Goal: Task Accomplishment & Management: Manage account settings

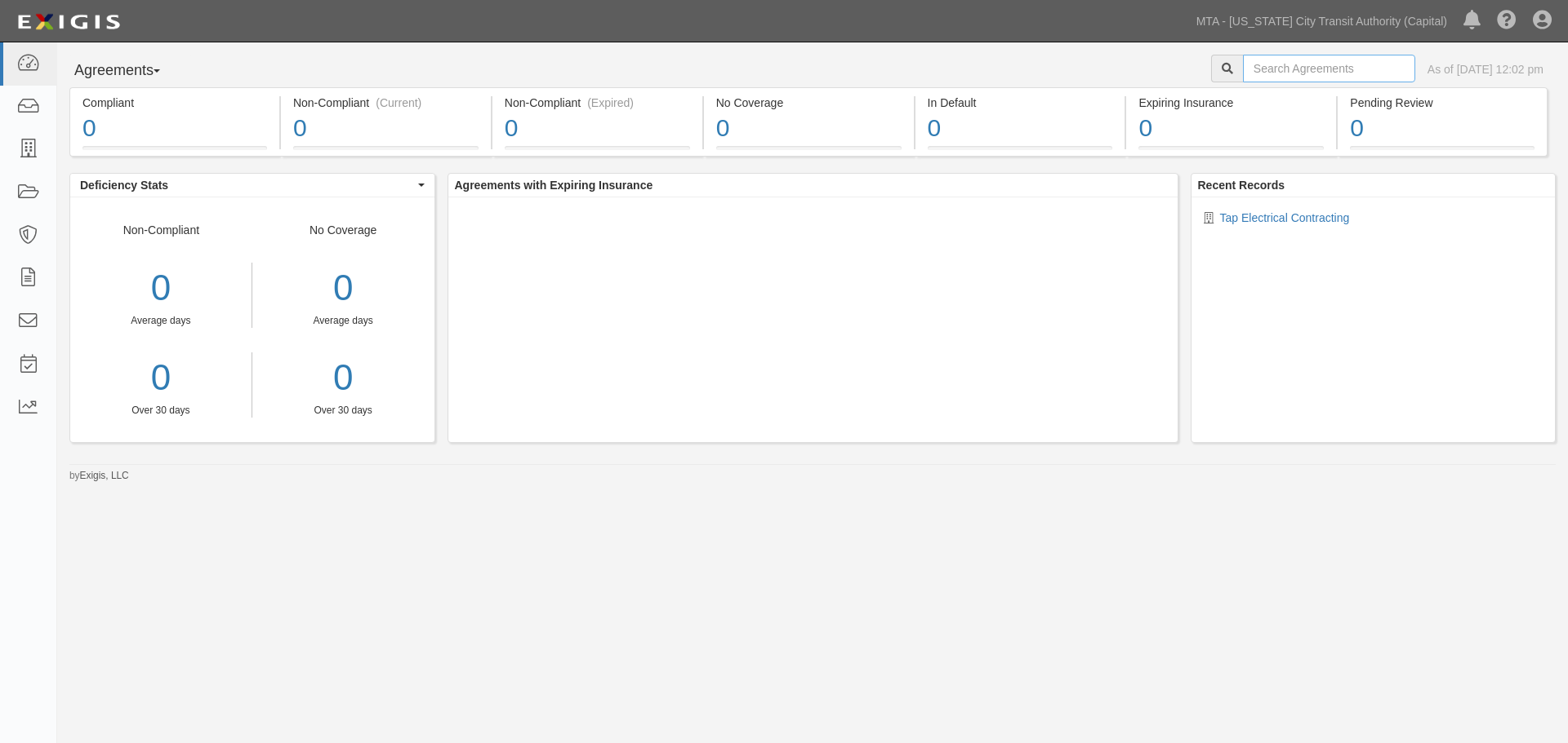
click at [1292, 68] on input "text" at bounding box center [1329, 68] width 172 height 27
click at [18, 193] on icon at bounding box center [27, 192] width 22 height 19
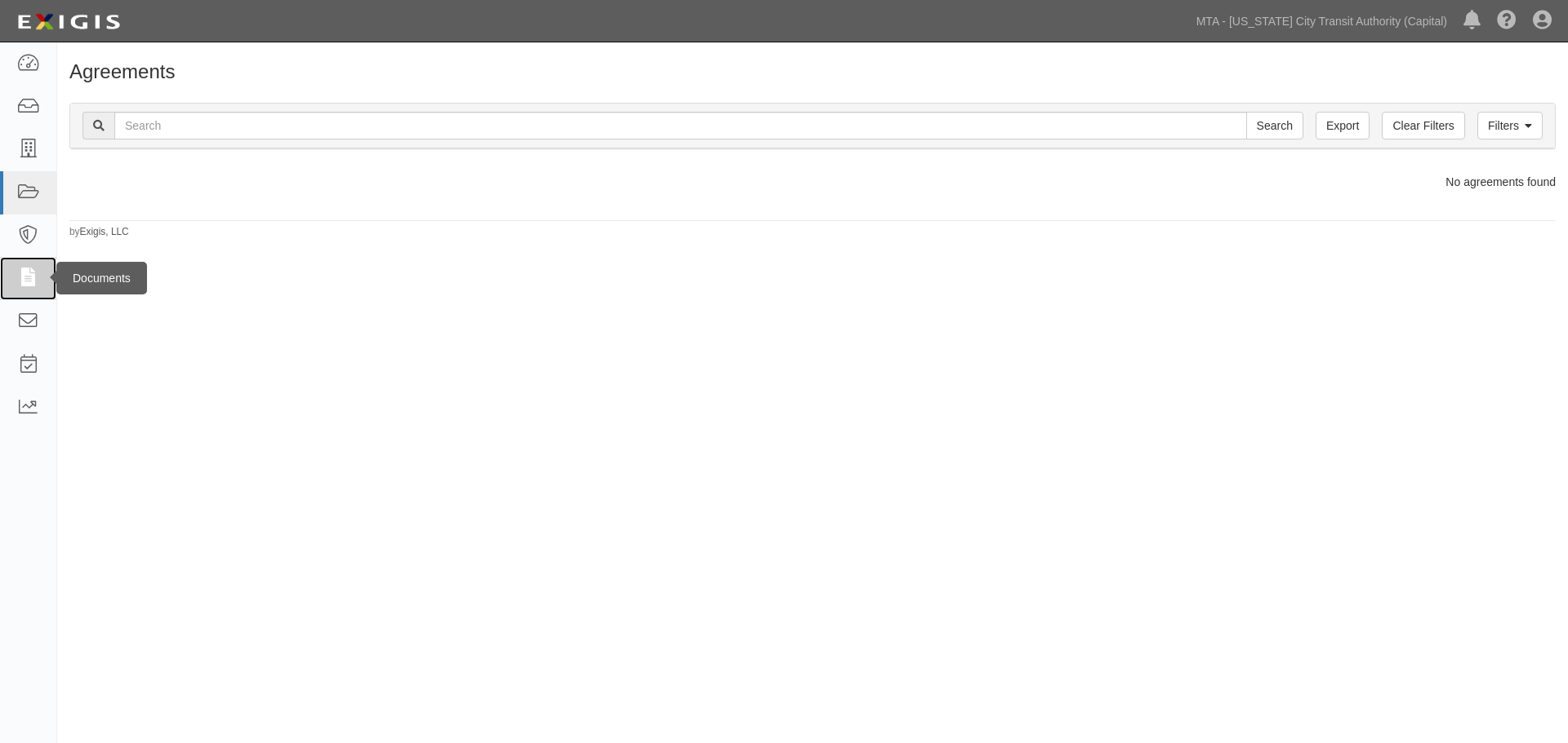
click at [34, 284] on icon at bounding box center [27, 278] width 22 height 19
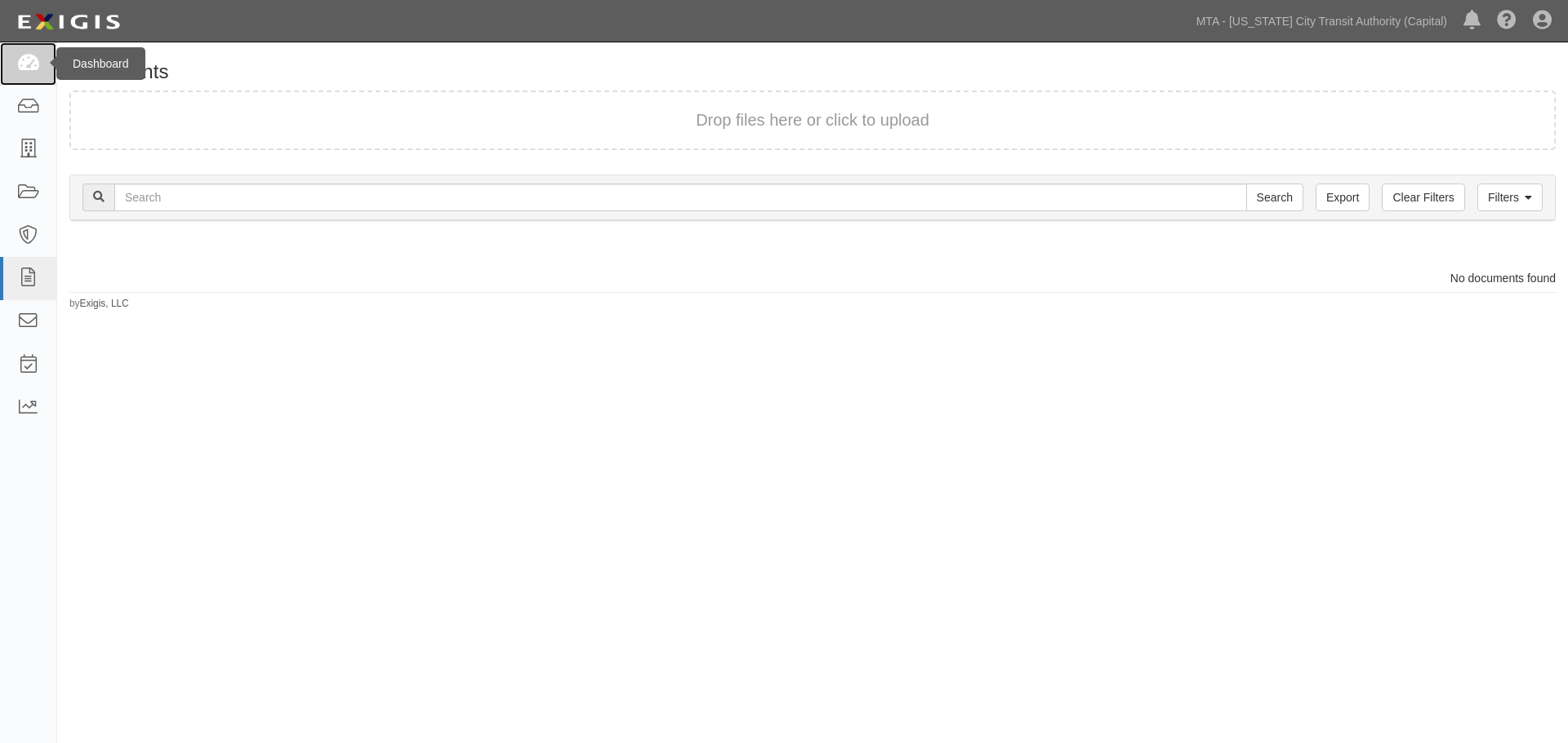
click at [27, 62] on icon at bounding box center [27, 63] width 22 height 19
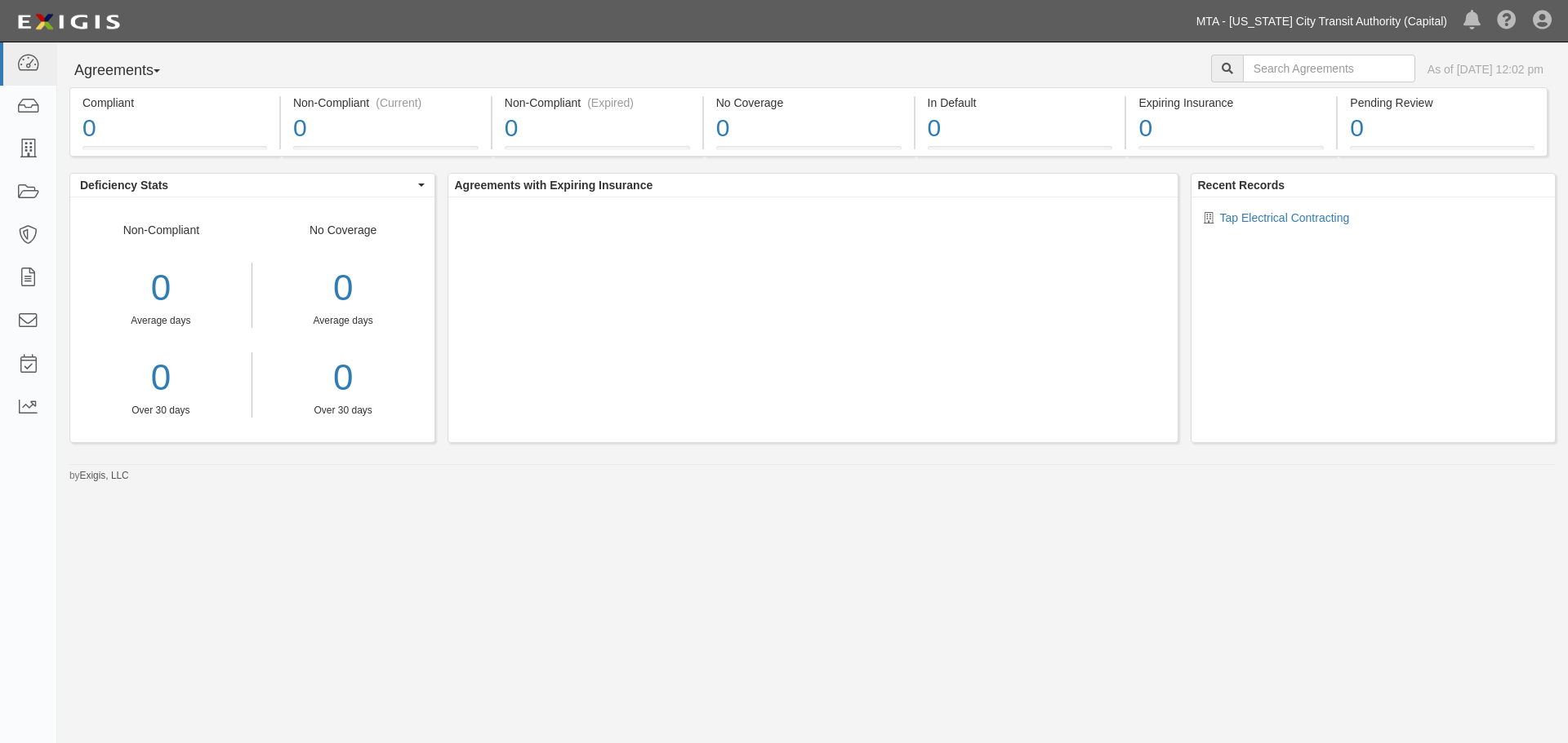
click at [1329, 22] on link "MTA - [US_STATE] City Transit Authority (Capital)" at bounding box center [1321, 21] width 267 height 32
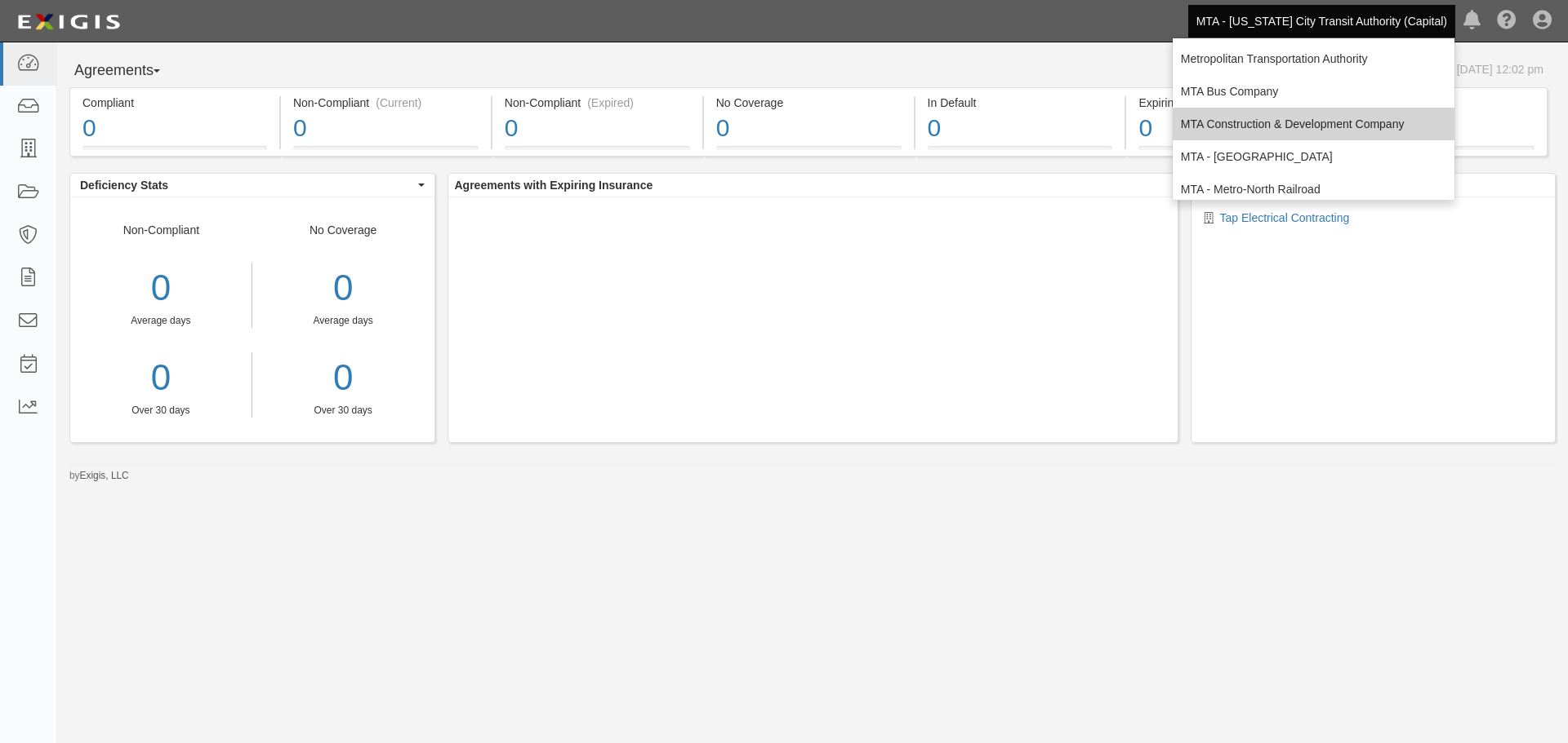
scroll to position [107, 0]
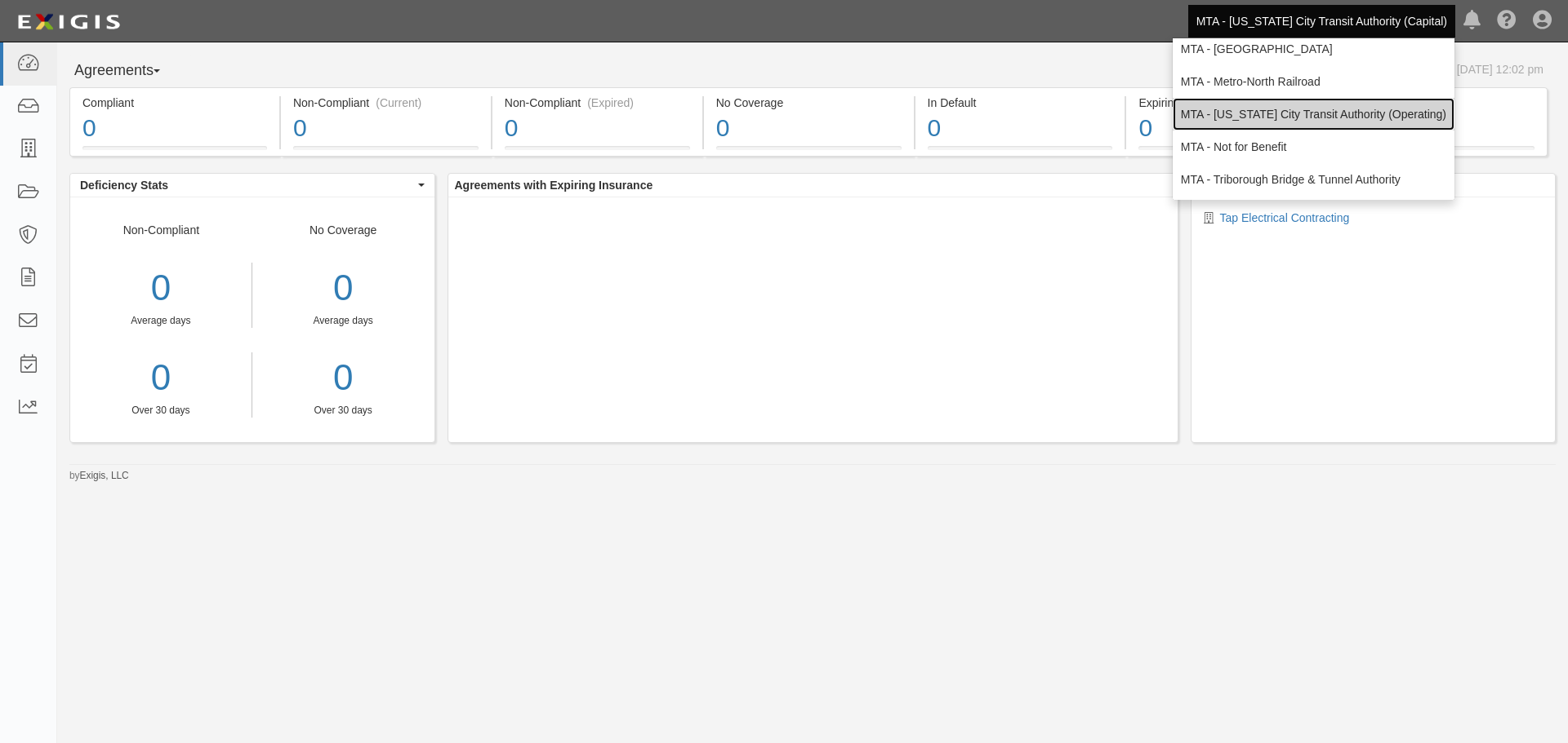
click at [1294, 108] on link "MTA - [US_STATE] City Transit Authority (Operating)" at bounding box center [1313, 113] width 281 height 32
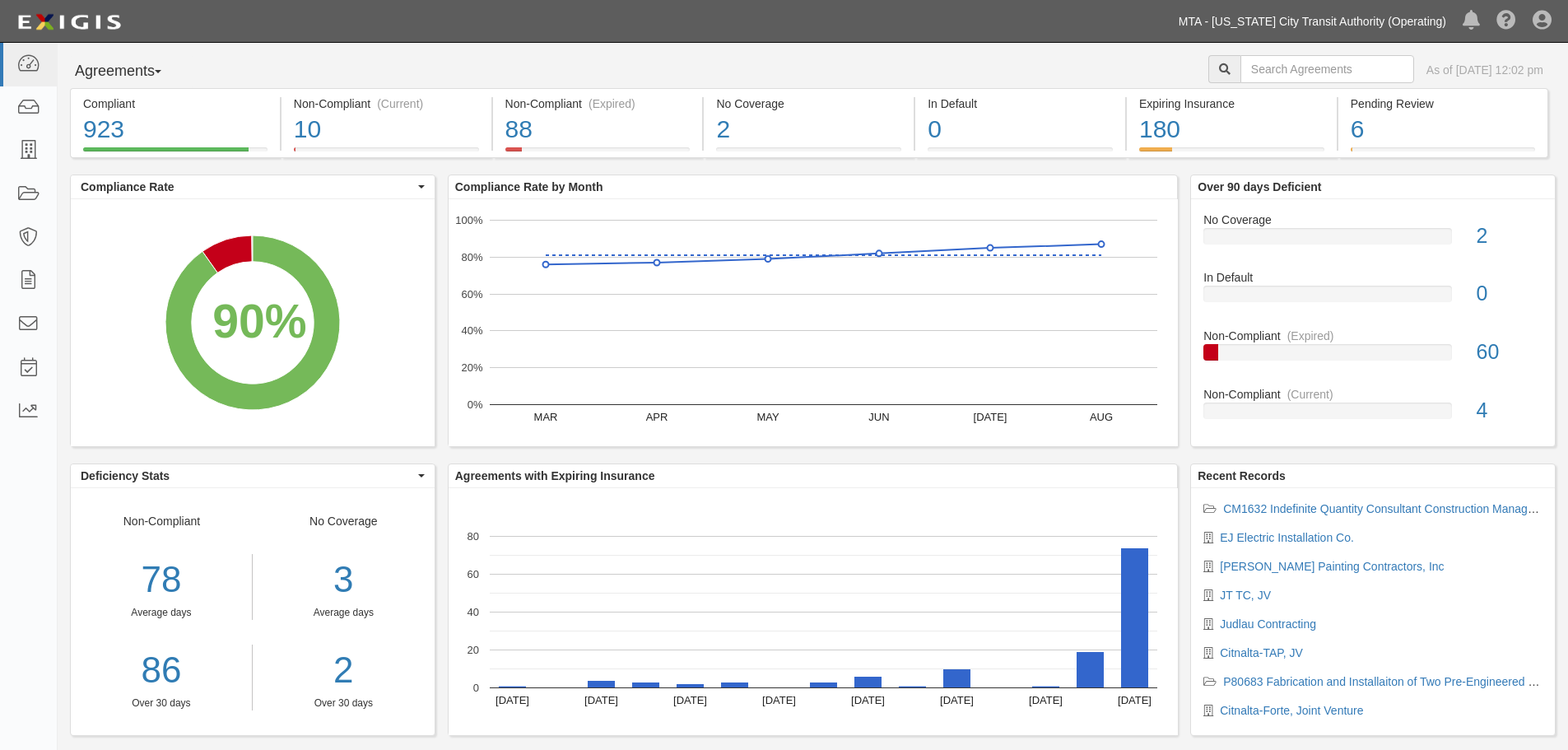
click at [1400, 16] on link "MTA - [US_STATE] City Transit Authority (Operating)" at bounding box center [1313, 21] width 284 height 33
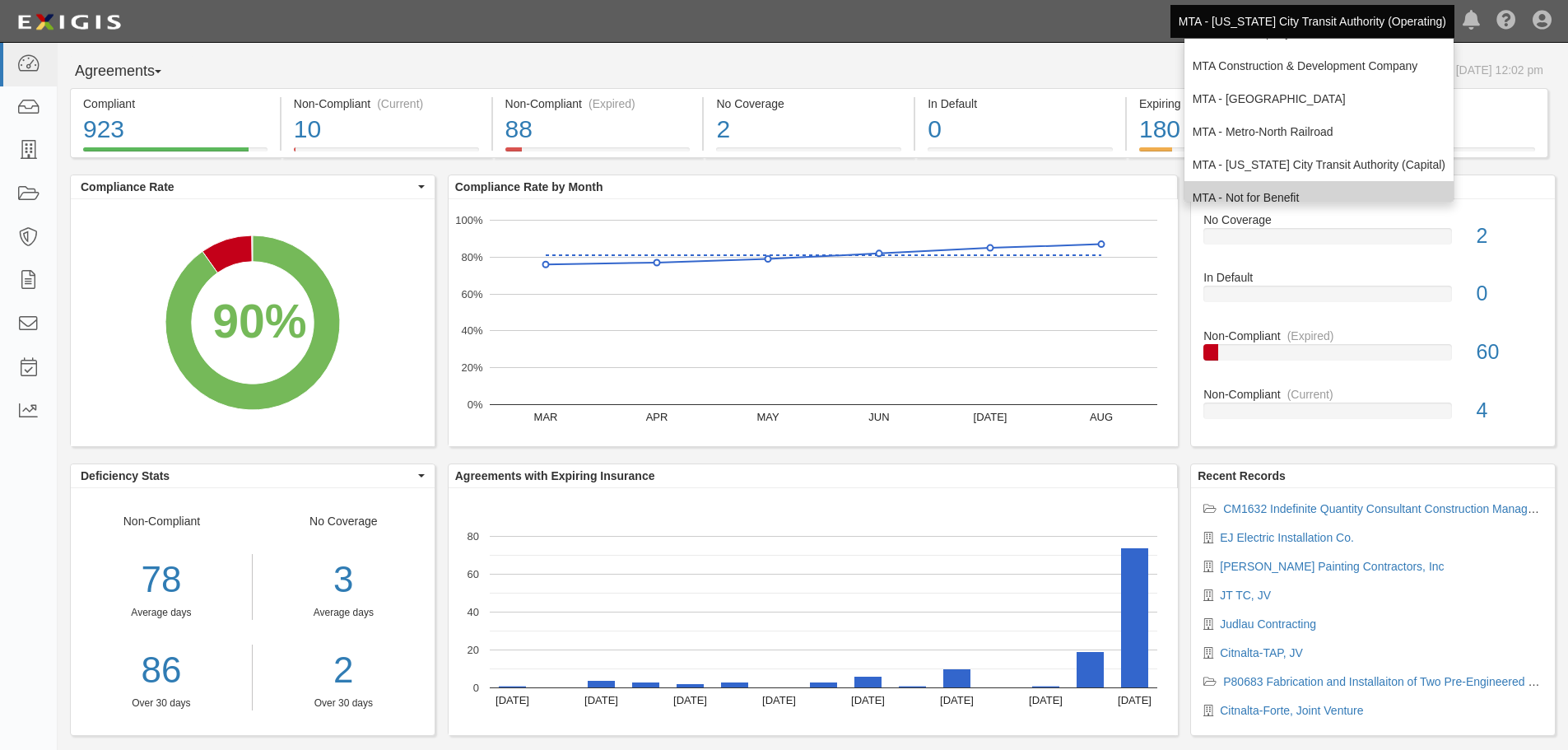
scroll to position [108, 0]
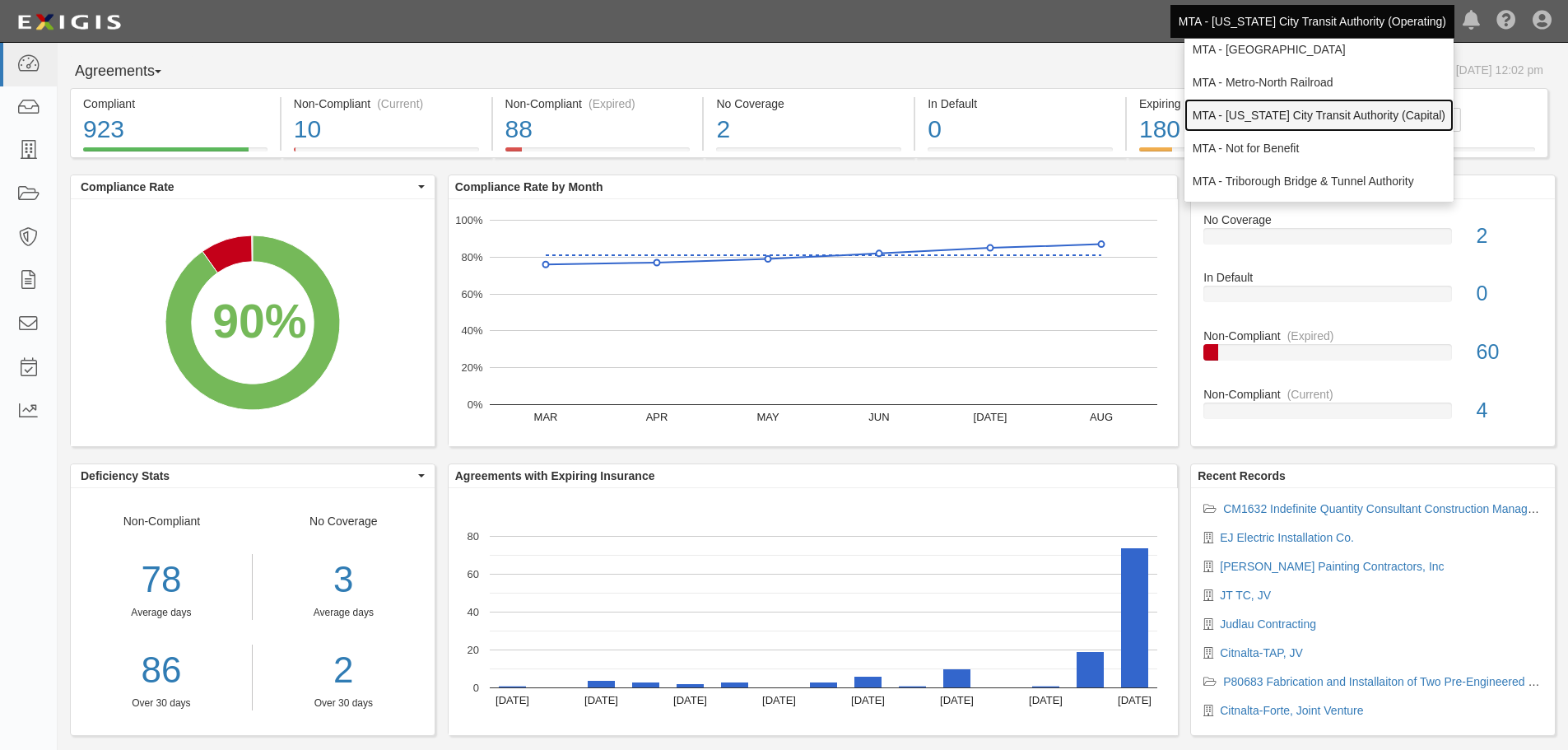
click at [1400, 121] on link "MTA - [US_STATE] City Transit Authority (Capital)" at bounding box center [1319, 114] width 269 height 33
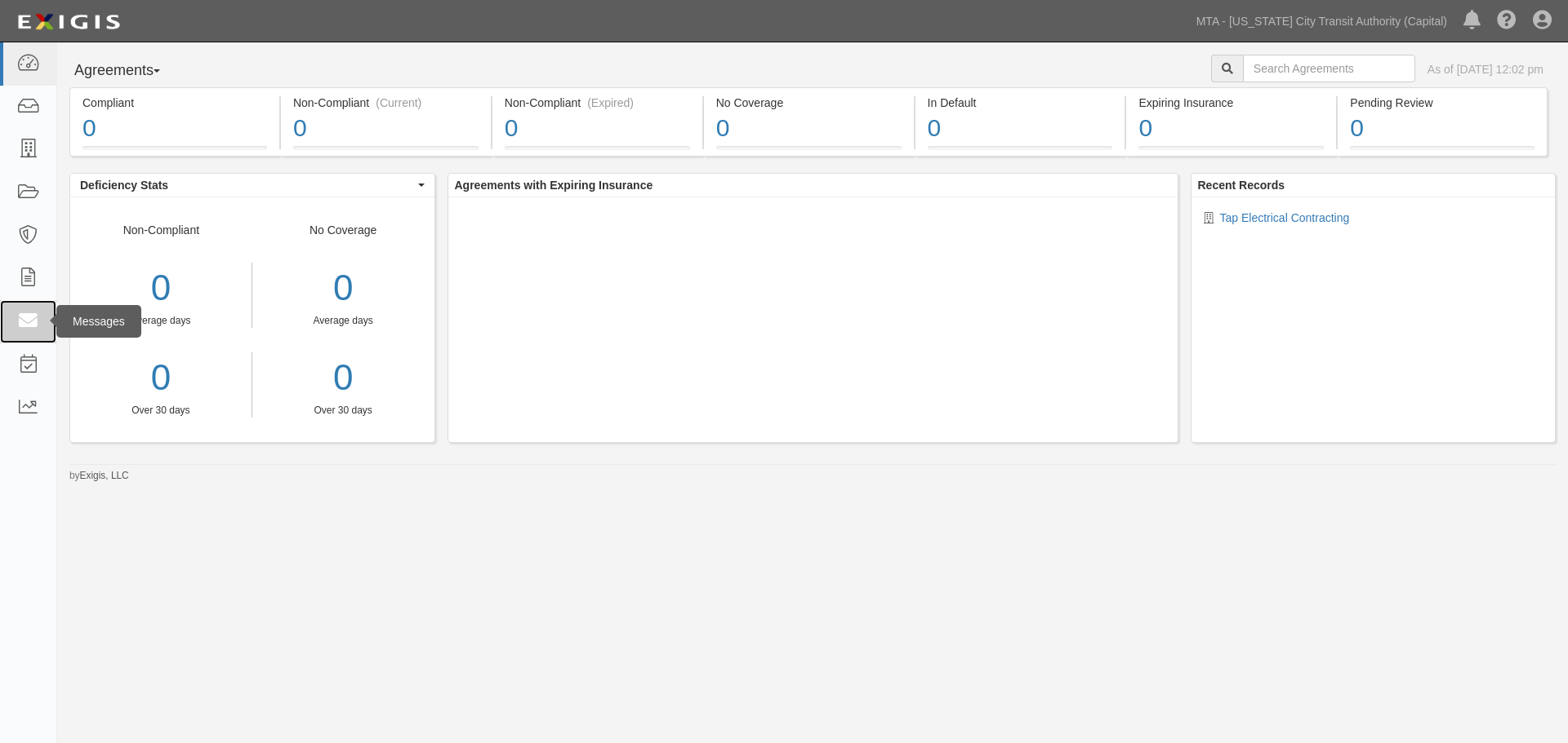
click at [32, 318] on icon at bounding box center [27, 321] width 22 height 19
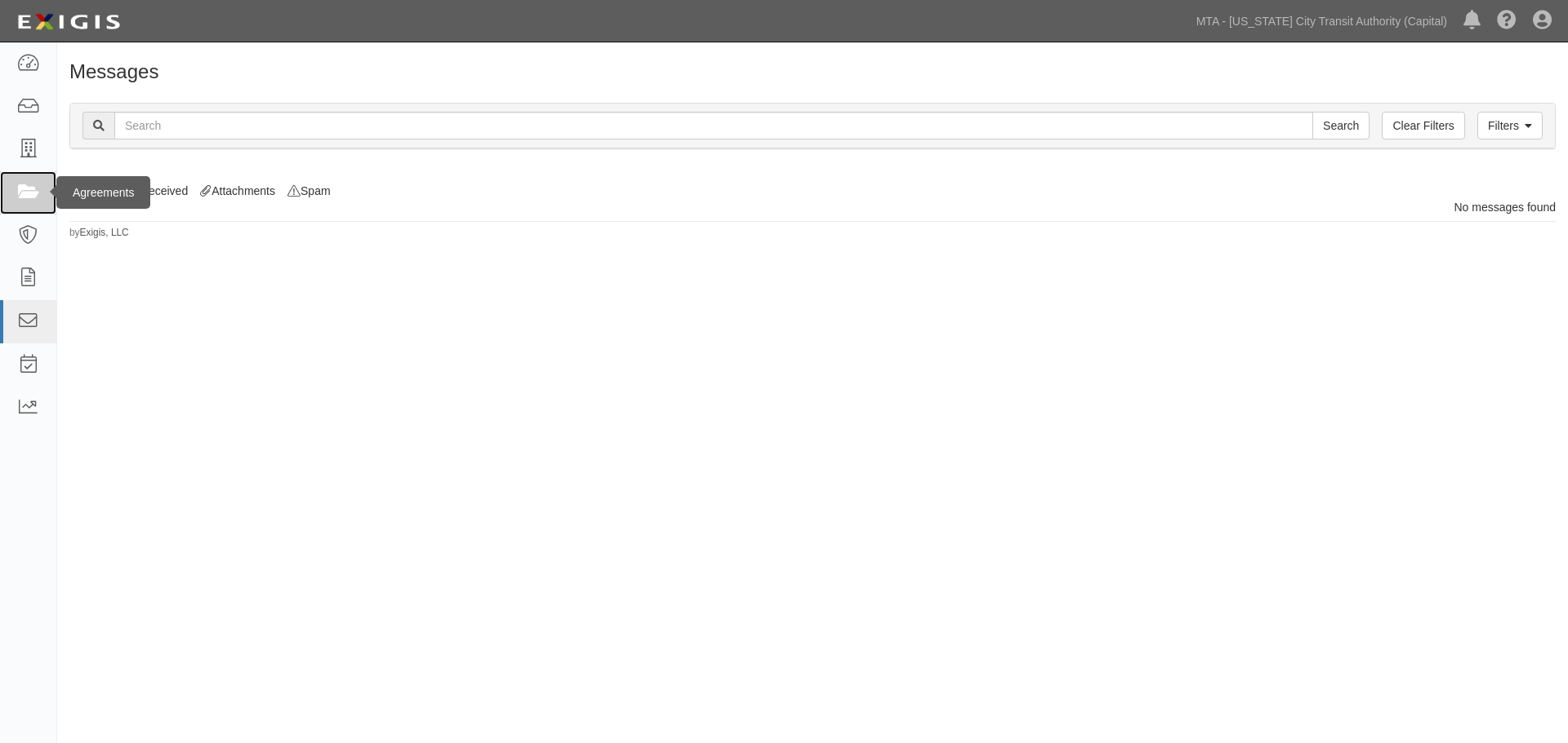
click at [39, 198] on icon at bounding box center [27, 192] width 22 height 19
click at [21, 200] on icon at bounding box center [27, 192] width 22 height 19
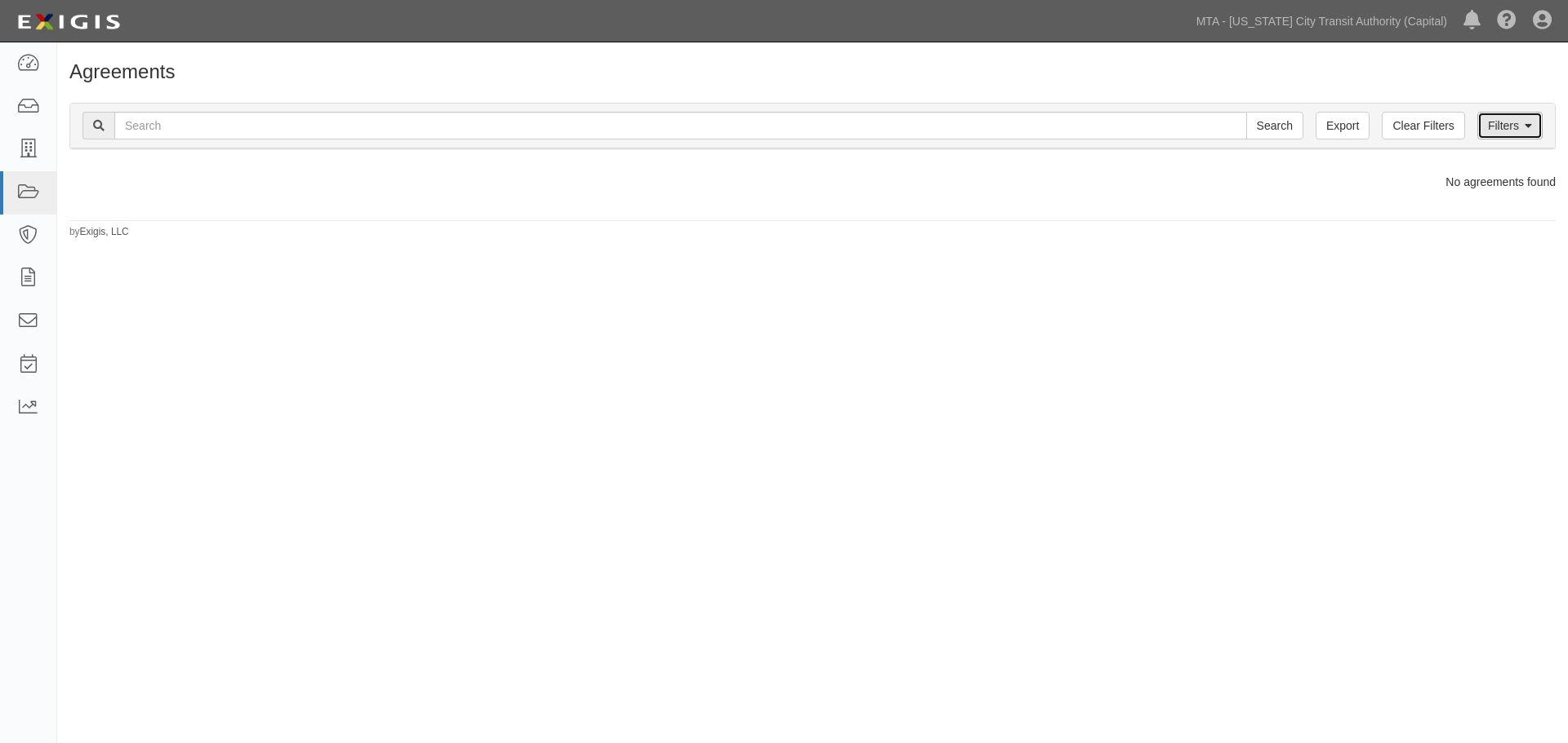
click at [1509, 131] on link "Filters" at bounding box center [1509, 126] width 65 height 27
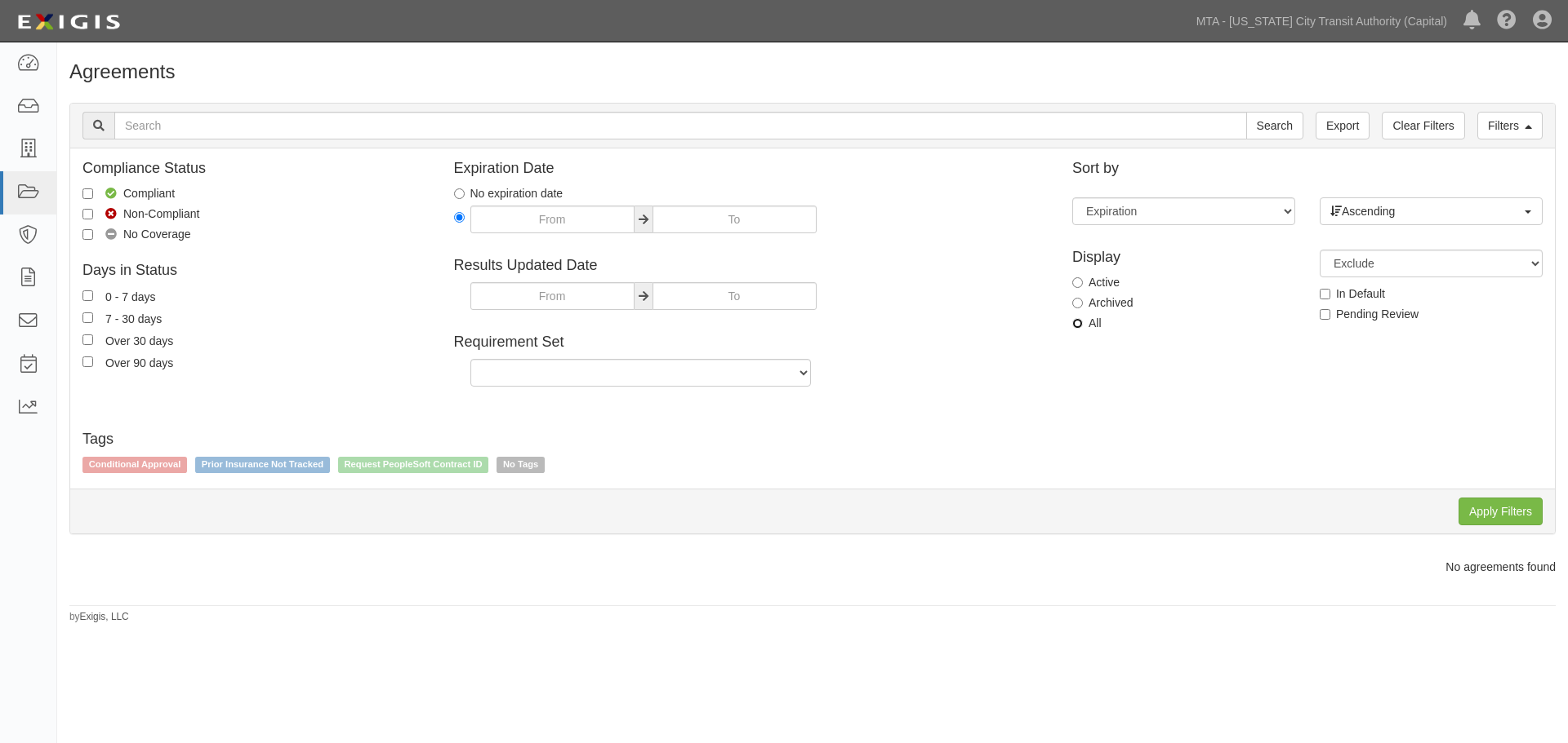
click at [1078, 327] on input "All" at bounding box center [1078, 323] width 11 height 11
radio input "true"
click at [1487, 516] on input "Apply Filters" at bounding box center [1501, 512] width 84 height 27
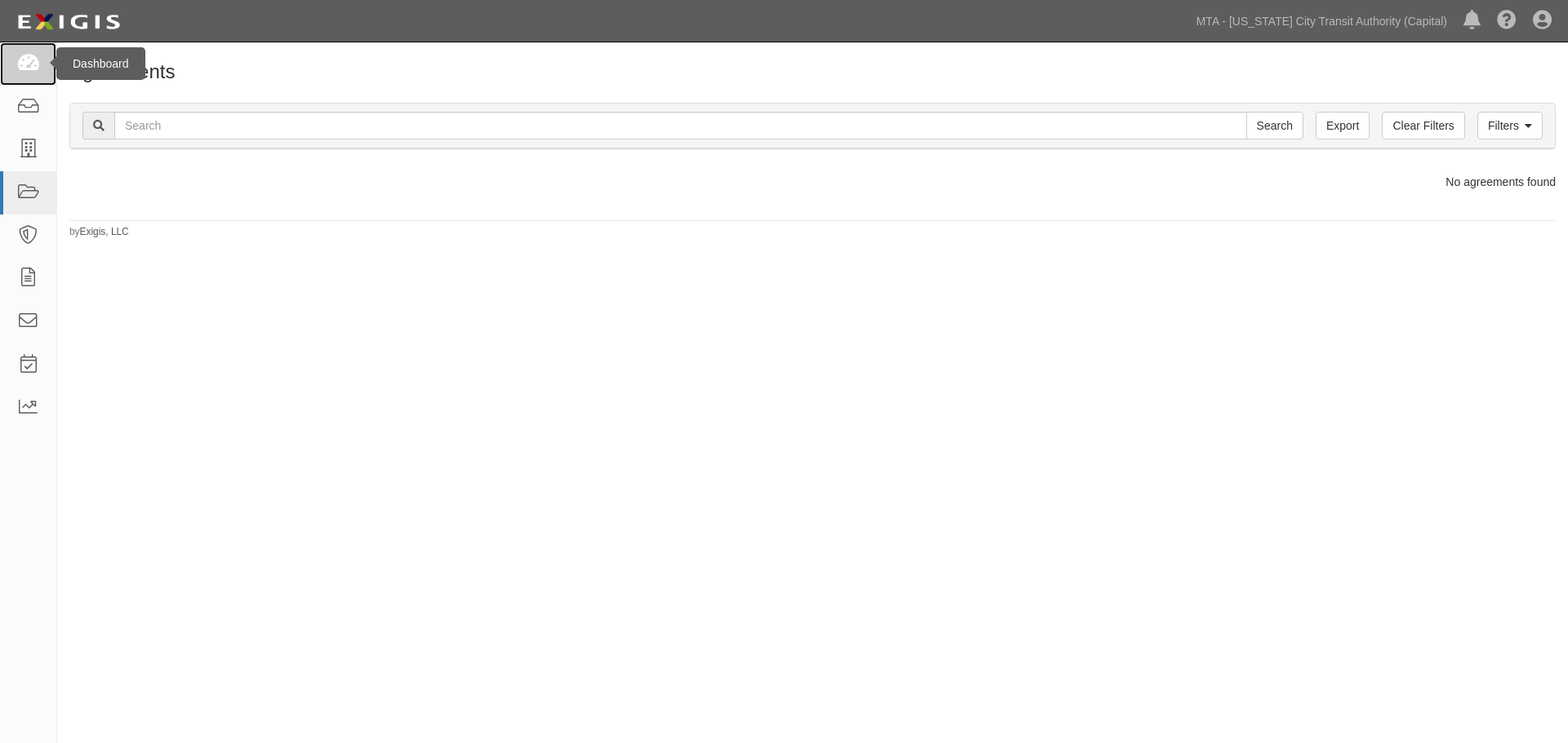
click at [24, 58] on icon at bounding box center [27, 63] width 22 height 19
